Goal: Check status: Check status

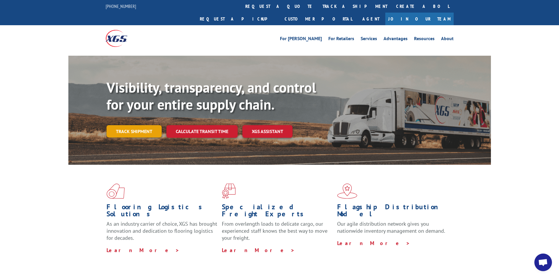
click at [126, 125] on link "Track shipment" at bounding box center [133, 131] width 55 height 12
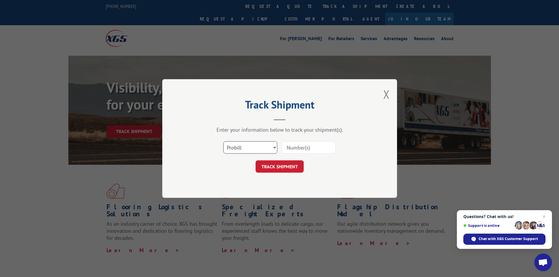
click at [237, 143] on select "Select category... Probill BOL PO" at bounding box center [250, 147] width 54 height 12
select select "bol"
click at [223, 141] on select "Select category... Probill BOL PO" at bounding box center [250, 147] width 54 height 12
paste input "5460569"
type input "5460569"
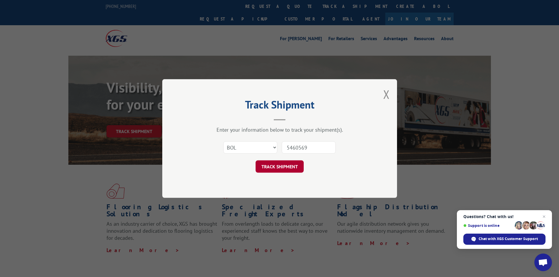
click at [283, 164] on button "TRACK SHIPMENT" at bounding box center [279, 166] width 48 height 12
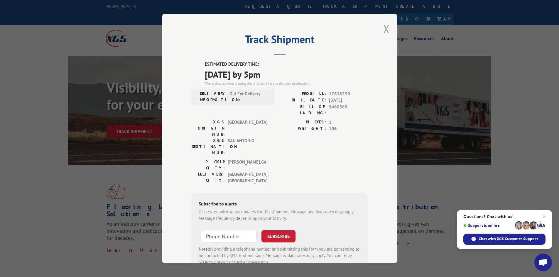
click at [383, 29] on button "Close modal" at bounding box center [386, 29] width 6 height 16
